Goal: Check status: Check status

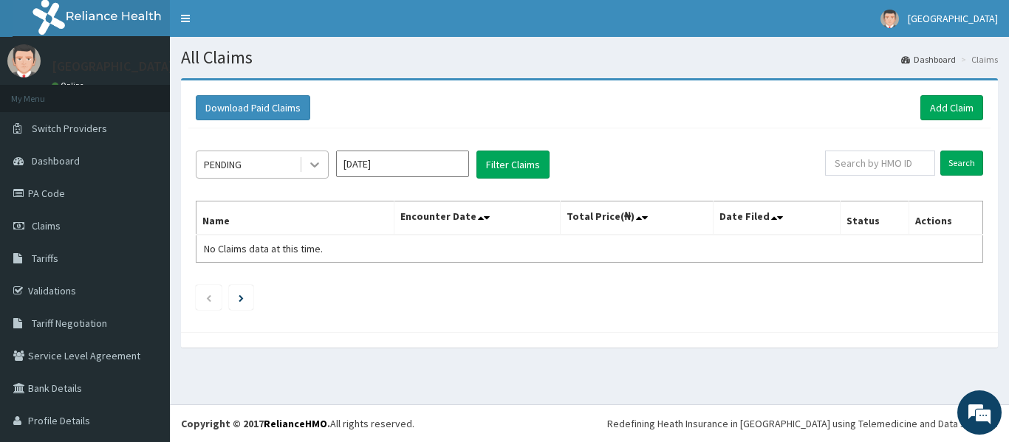
click at [316, 161] on icon at bounding box center [314, 164] width 15 height 15
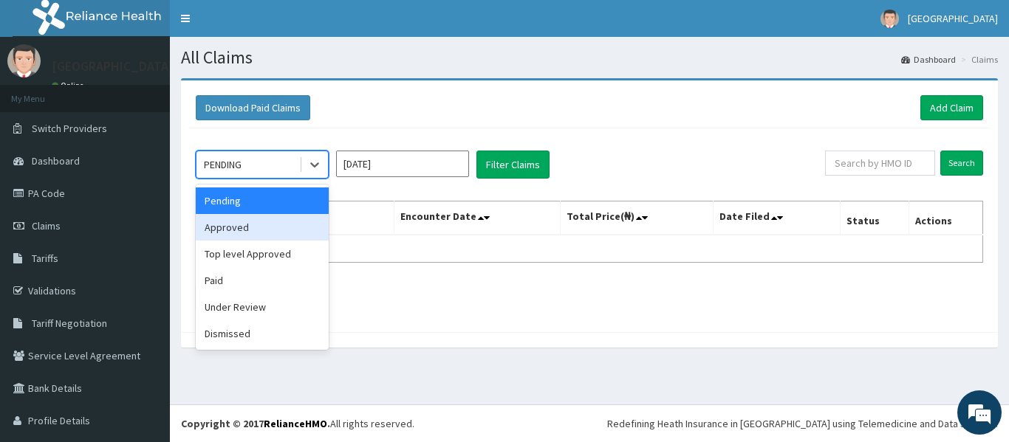
click at [280, 218] on div "Approved" at bounding box center [262, 227] width 133 height 27
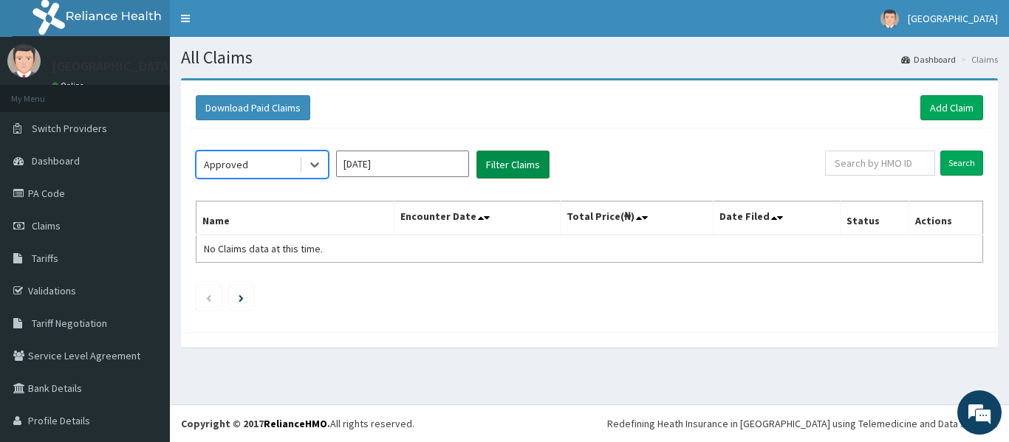
click at [519, 165] on button "Filter Claims" at bounding box center [512, 165] width 73 height 28
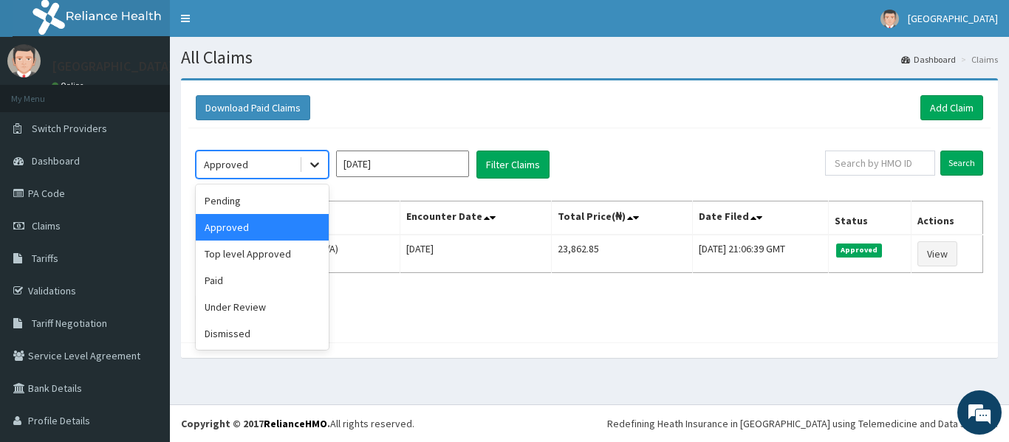
click at [310, 166] on icon at bounding box center [314, 164] width 15 height 15
click at [295, 258] on div "Top level Approved" at bounding box center [262, 254] width 133 height 27
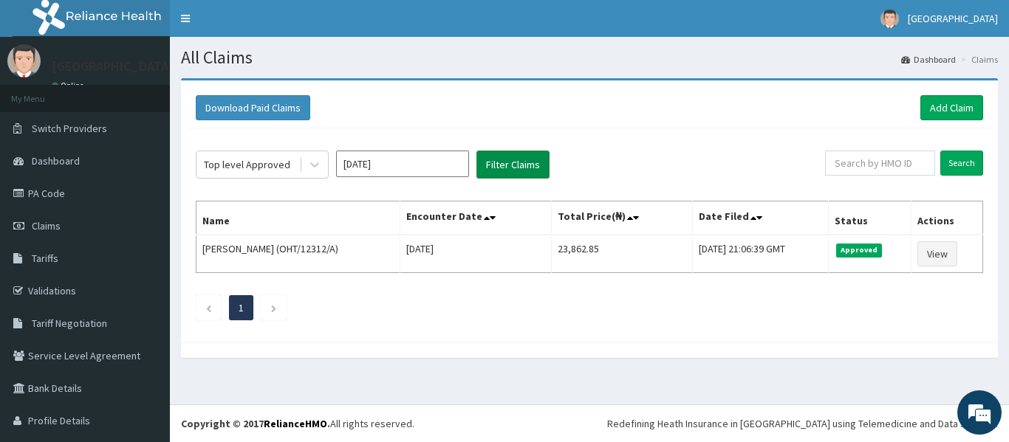
click at [513, 157] on button "Filter Claims" at bounding box center [512, 165] width 73 height 28
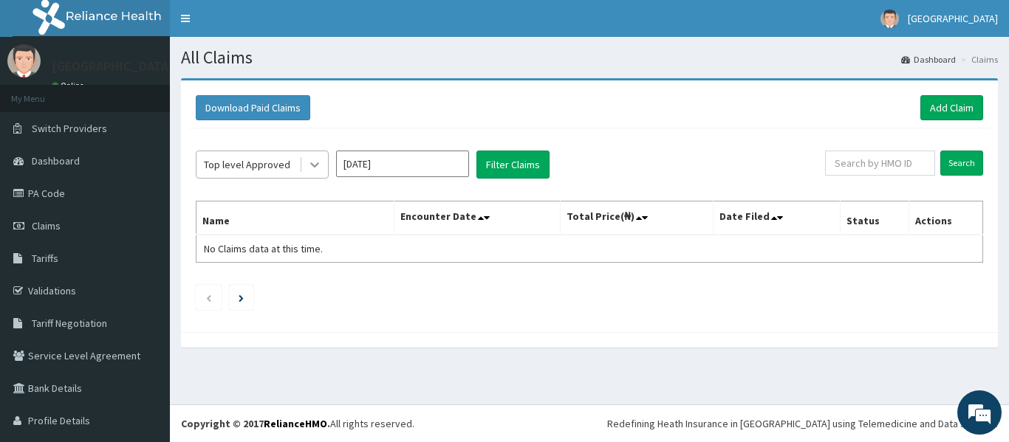
click at [316, 162] on icon at bounding box center [314, 164] width 15 height 15
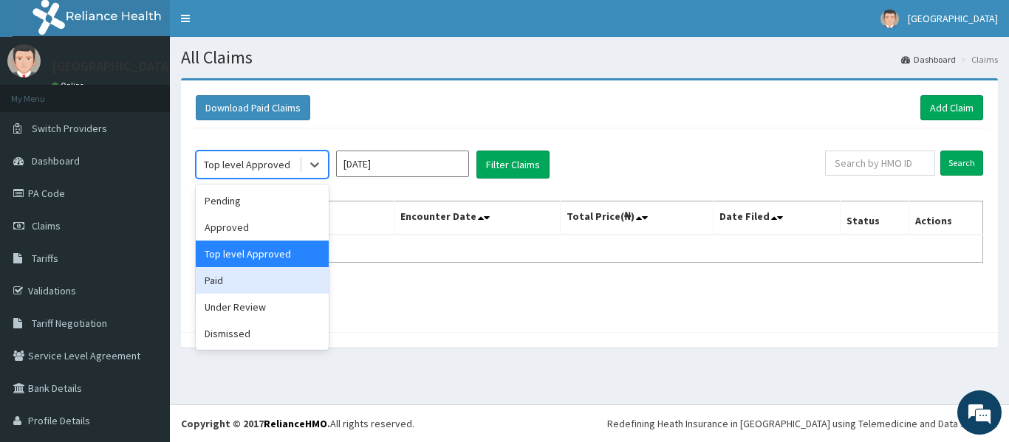
click at [269, 292] on div "Paid" at bounding box center [262, 280] width 133 height 27
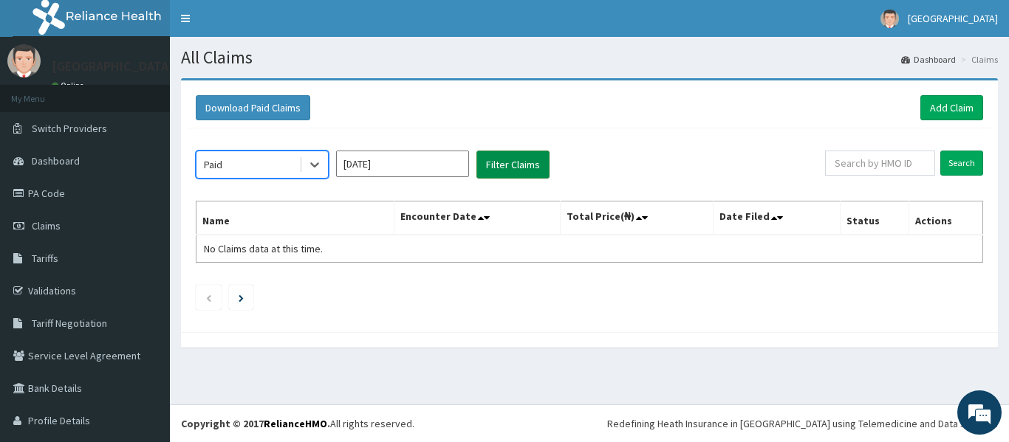
click at [515, 166] on button "Filter Claims" at bounding box center [512, 165] width 73 height 28
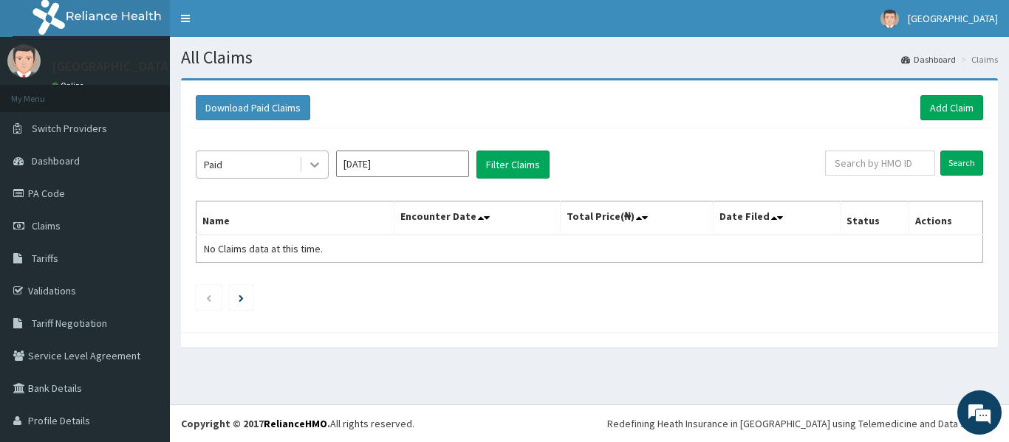
click at [310, 163] on icon at bounding box center [314, 164] width 15 height 15
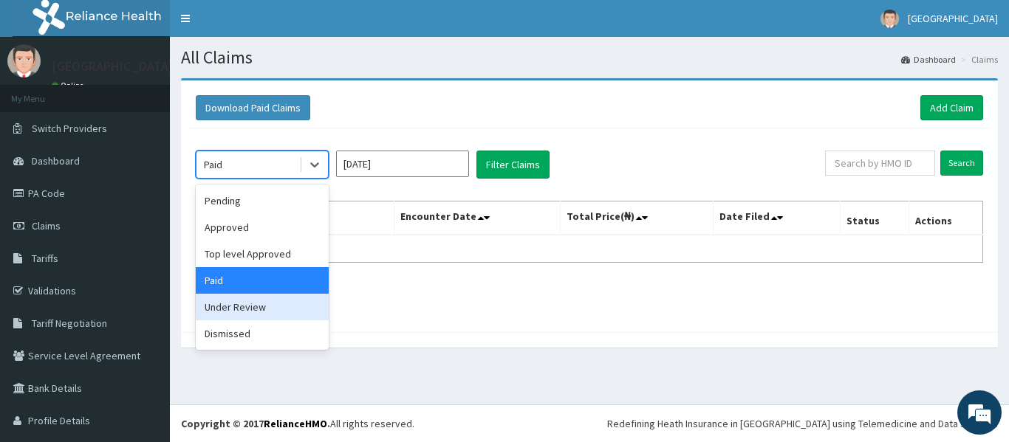
click at [264, 309] on div "Under Review" at bounding box center [262, 307] width 133 height 27
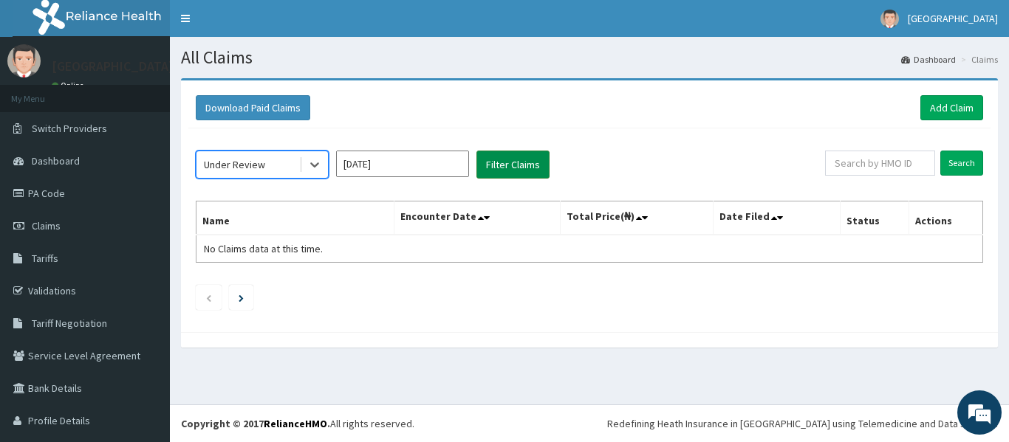
click at [527, 160] on button "Filter Claims" at bounding box center [512, 165] width 73 height 28
click at [526, 160] on button "Filter Claims" at bounding box center [512, 165] width 73 height 28
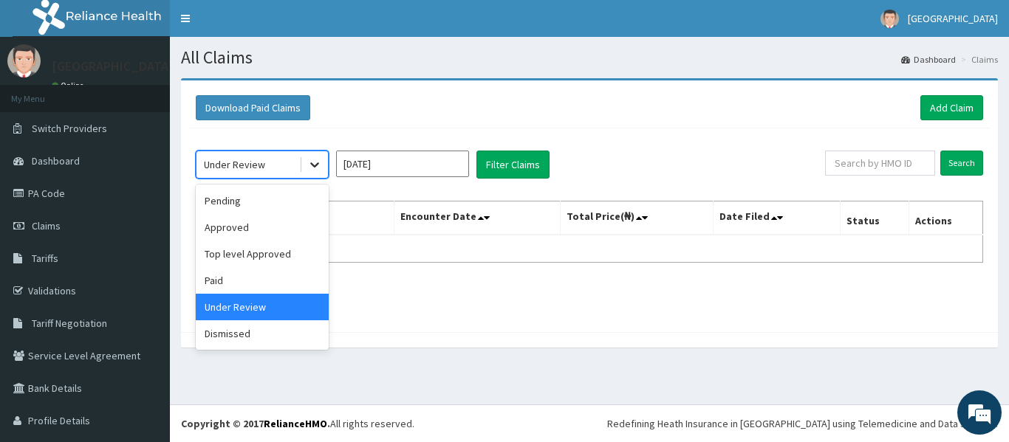
click at [323, 165] on div at bounding box center [314, 164] width 27 height 27
click at [258, 206] on div "Pending" at bounding box center [262, 201] width 133 height 27
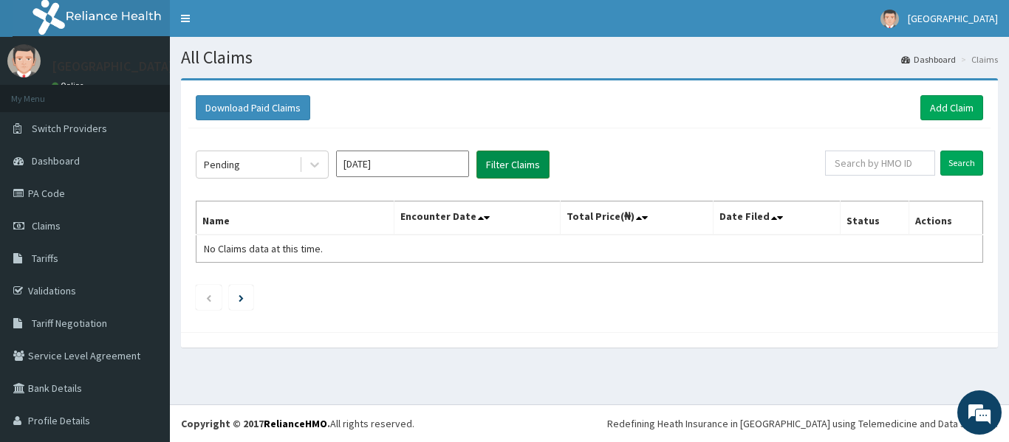
click at [503, 165] on button "Filter Claims" at bounding box center [512, 165] width 73 height 28
click at [313, 168] on icon at bounding box center [314, 164] width 15 height 15
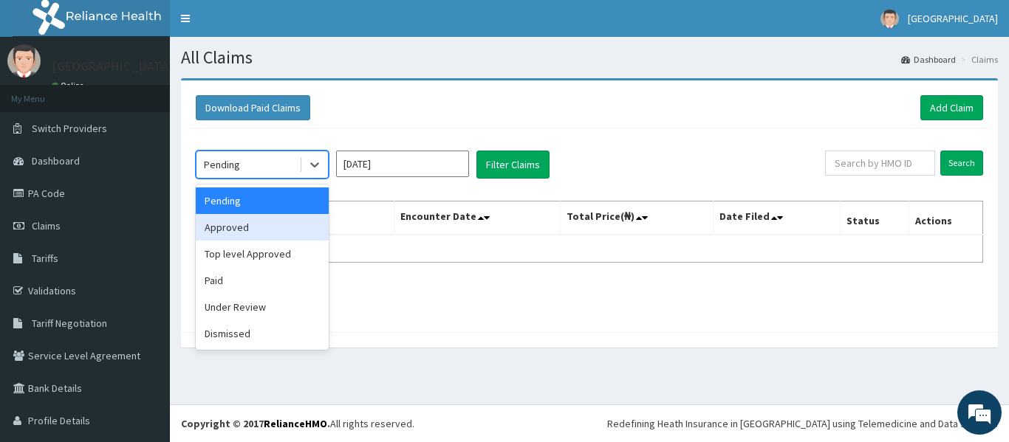
click at [272, 228] on div "Approved" at bounding box center [262, 227] width 133 height 27
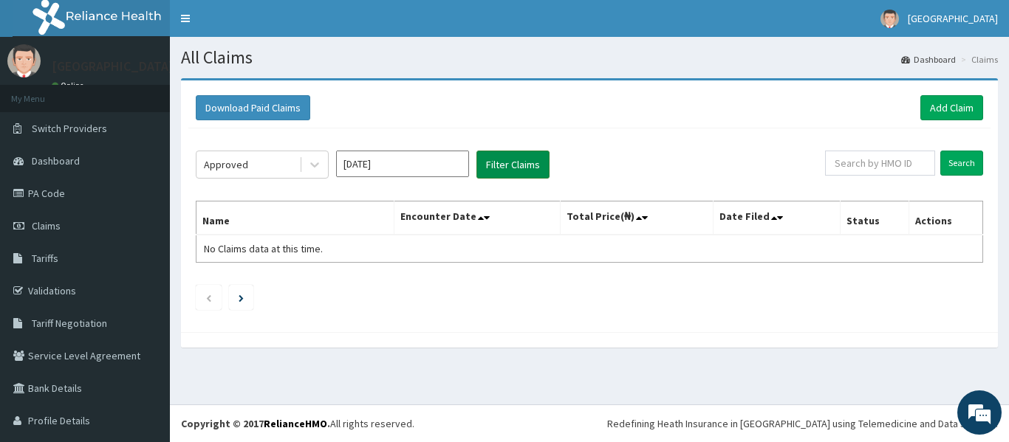
click at [509, 157] on button "Filter Claims" at bounding box center [512, 165] width 73 height 28
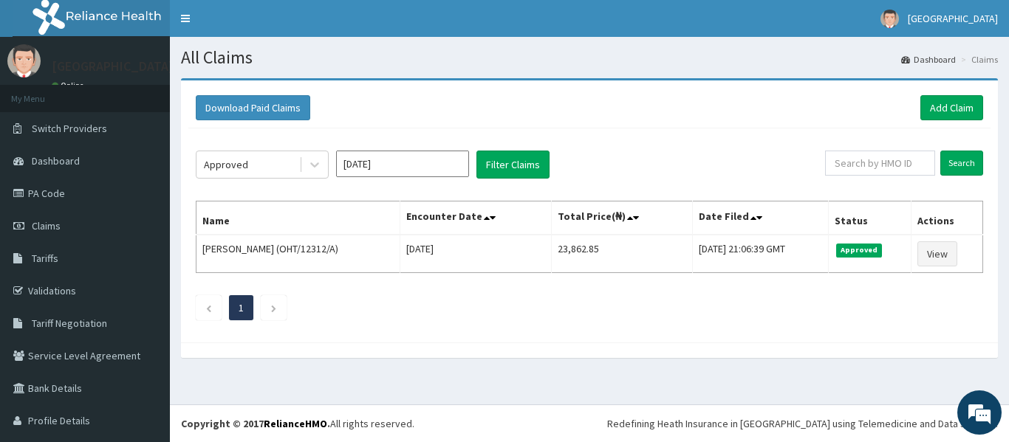
click at [422, 106] on div "Download Paid Claims Add Claim" at bounding box center [589, 107] width 787 height 25
click at [41, 228] on span "Claims" at bounding box center [46, 225] width 29 height 13
